Goal: Task Accomplishment & Management: Use online tool/utility

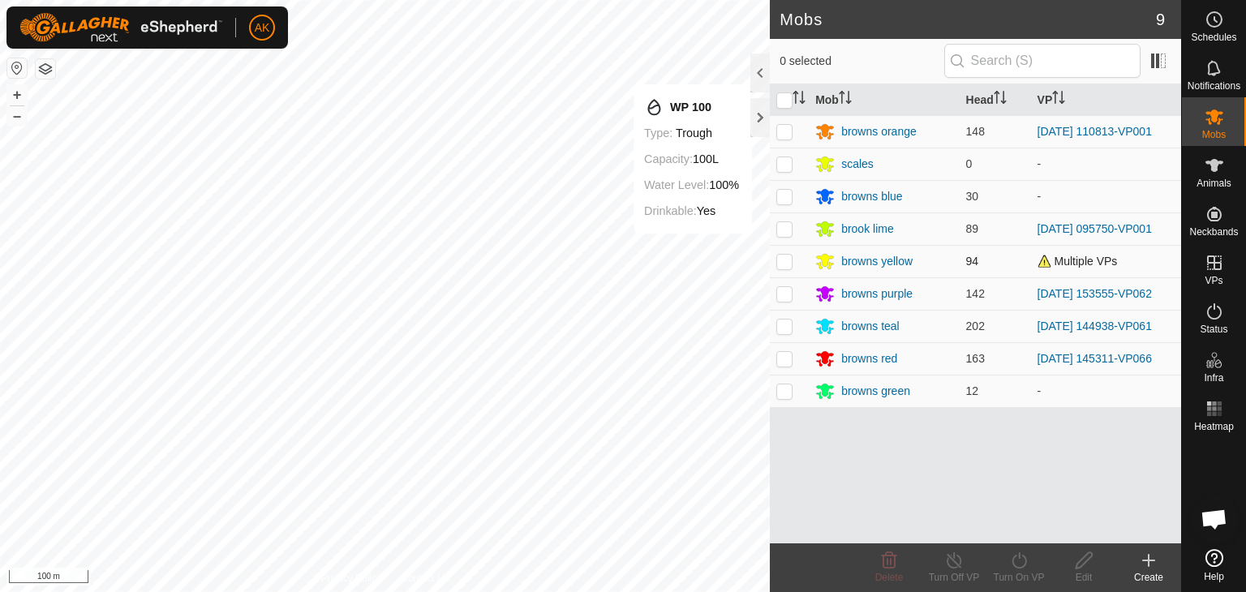
click at [783, 259] on p-checkbox at bounding box center [784, 261] width 16 height 13
checkbox input "true"
click at [1012, 552] on icon at bounding box center [1019, 560] width 20 height 19
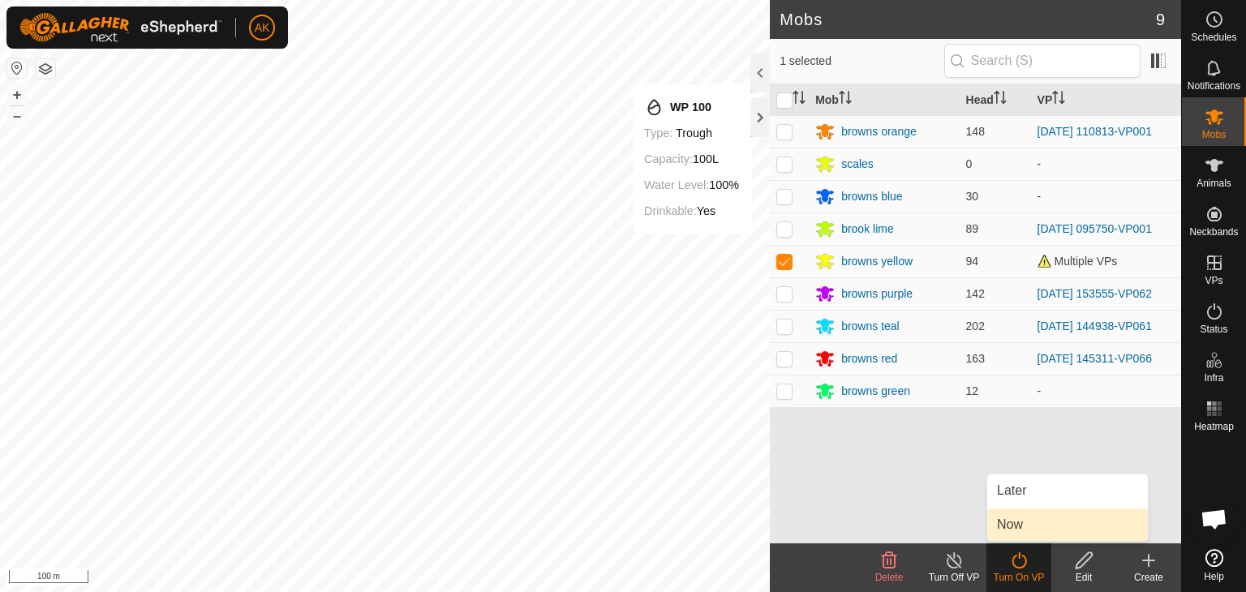
click at [1015, 519] on link "Now" at bounding box center [1067, 525] width 161 height 32
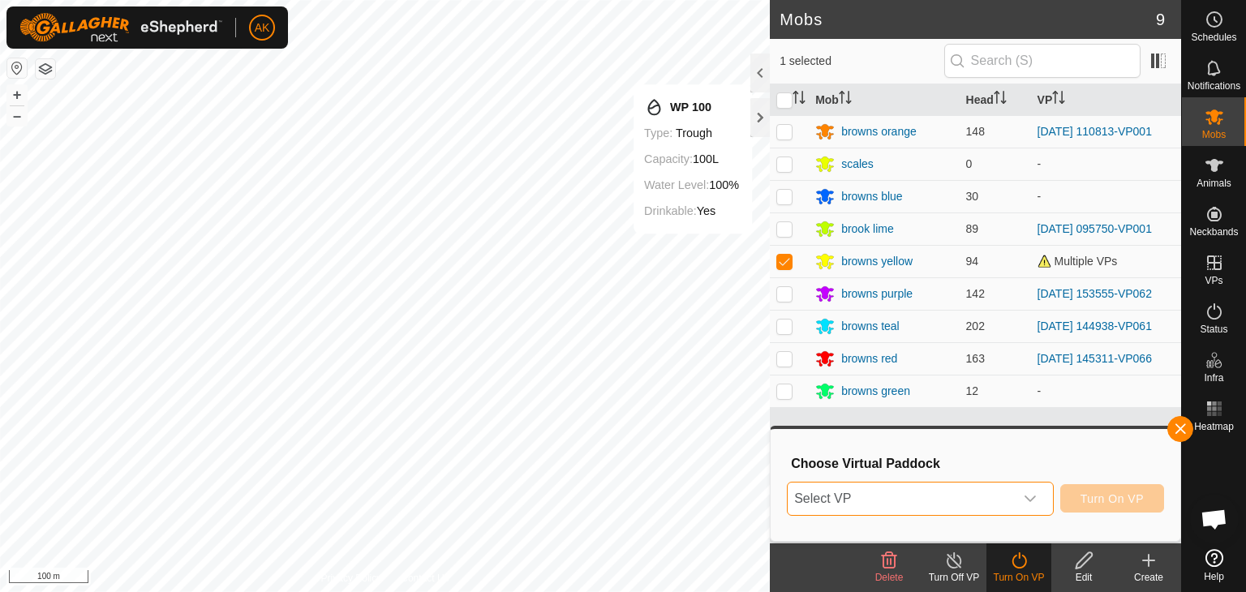
click at [981, 492] on span "Select VP" at bounding box center [901, 499] width 226 height 32
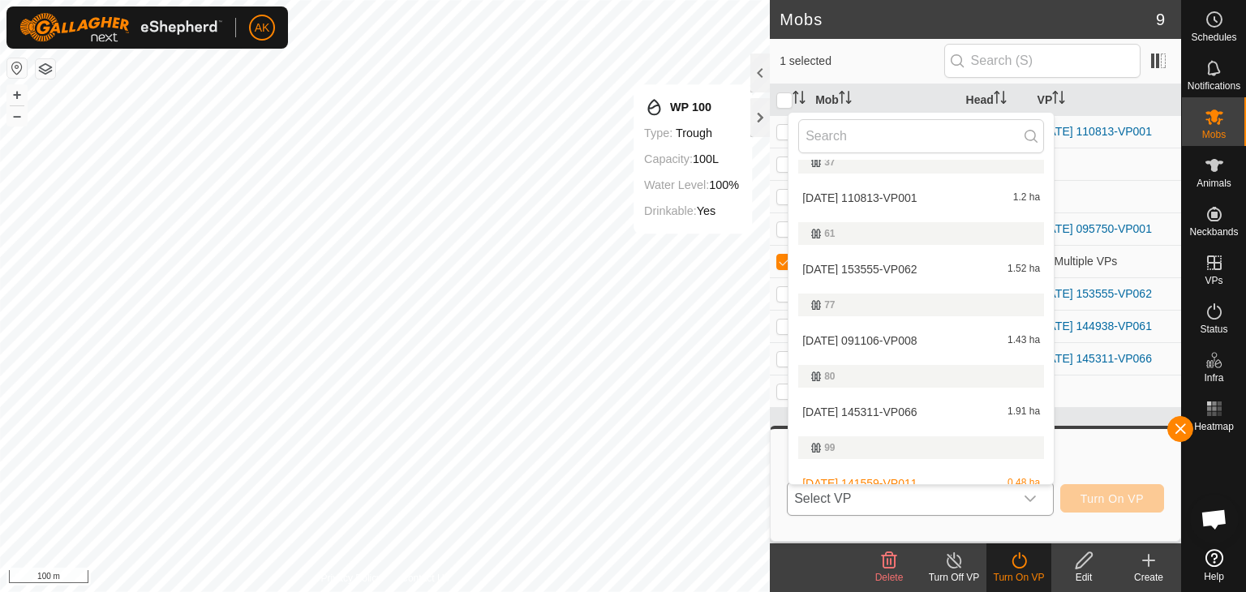
scroll to position [208, 0]
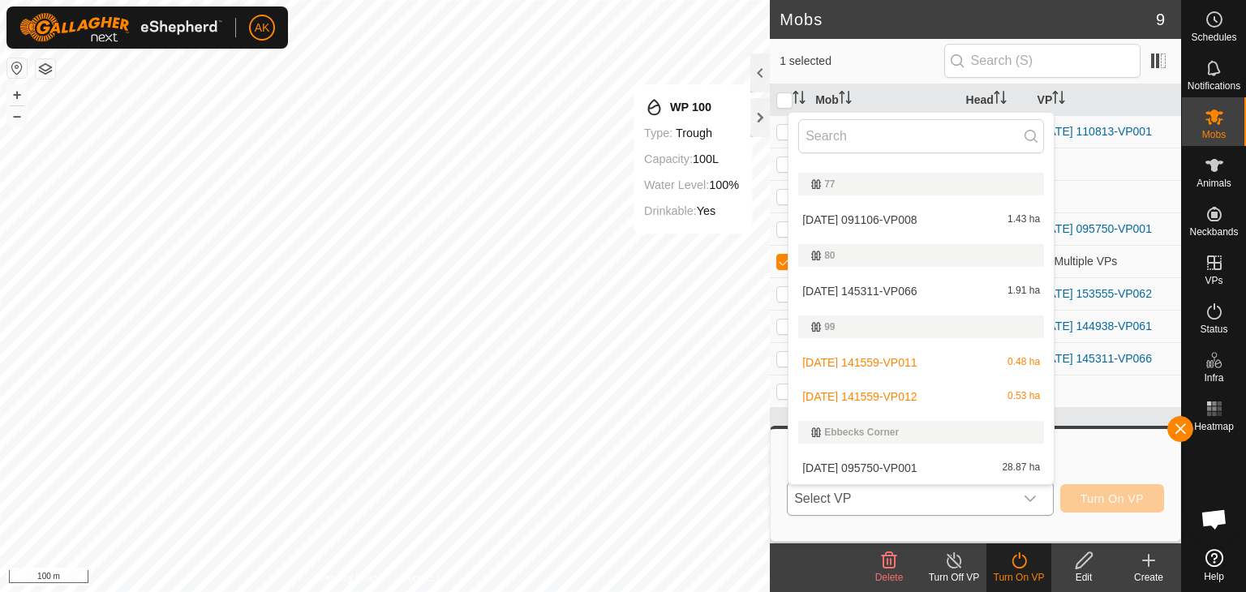
click at [884, 393] on li "[DATE] 141559-VP012 0.53 ha" at bounding box center [921, 396] width 265 height 32
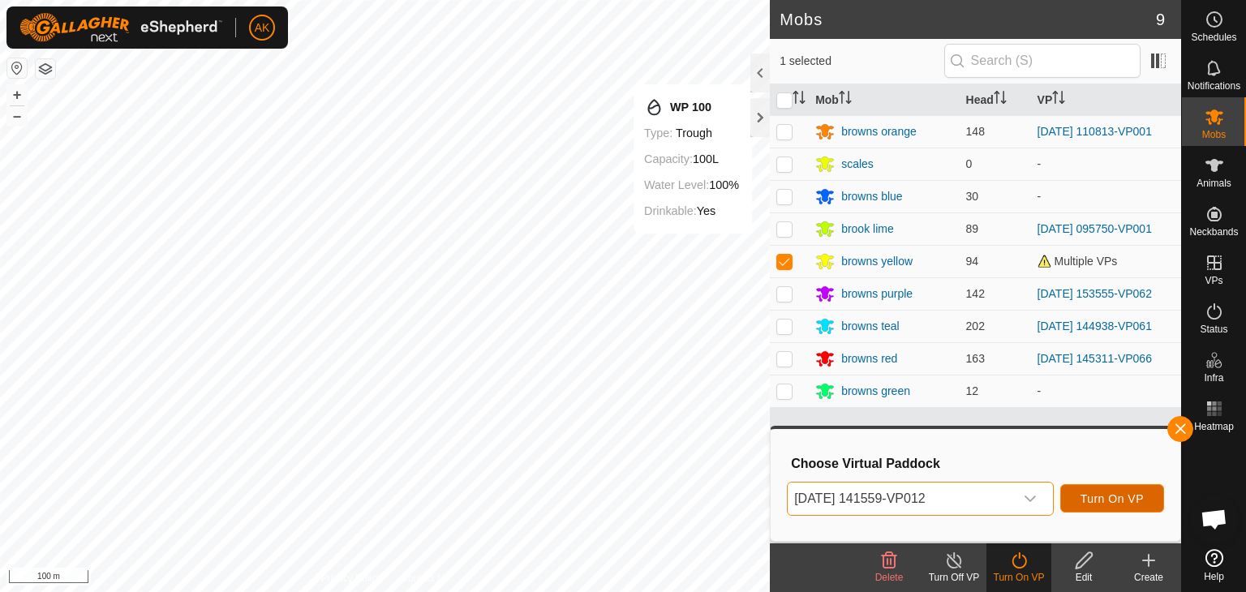
click at [1125, 500] on span "Turn On VP" at bounding box center [1112, 498] width 63 height 13
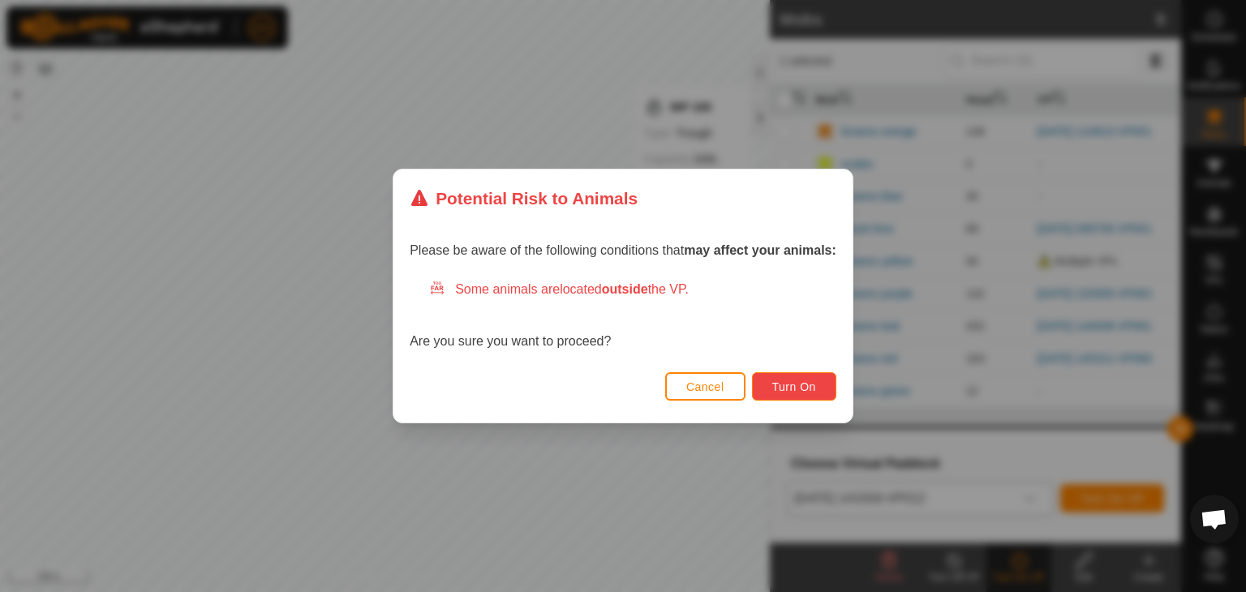
click at [783, 385] on span "Turn On" at bounding box center [794, 386] width 44 height 13
